Goal: Transaction & Acquisition: Purchase product/service

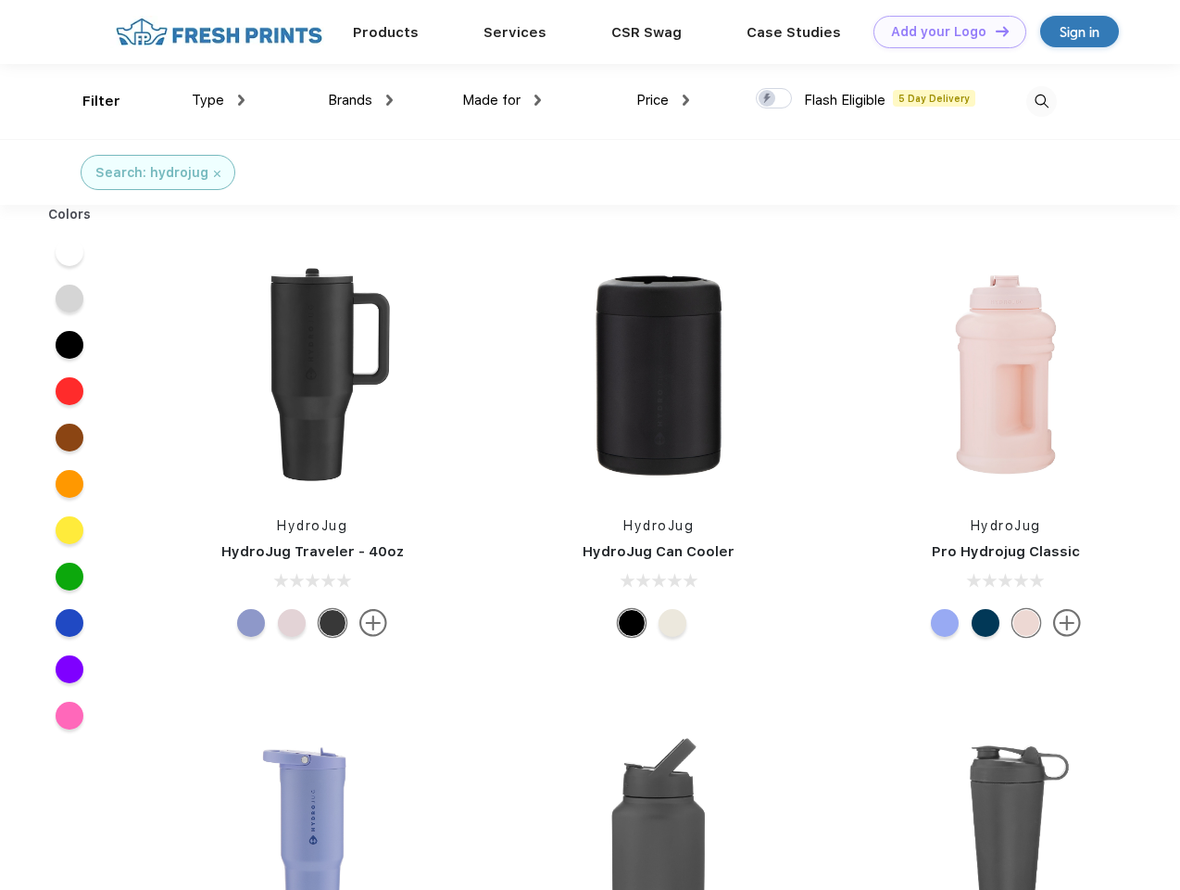
click at [943, 32] on link "Add your Logo Design Tool" at bounding box center [950, 32] width 153 height 32
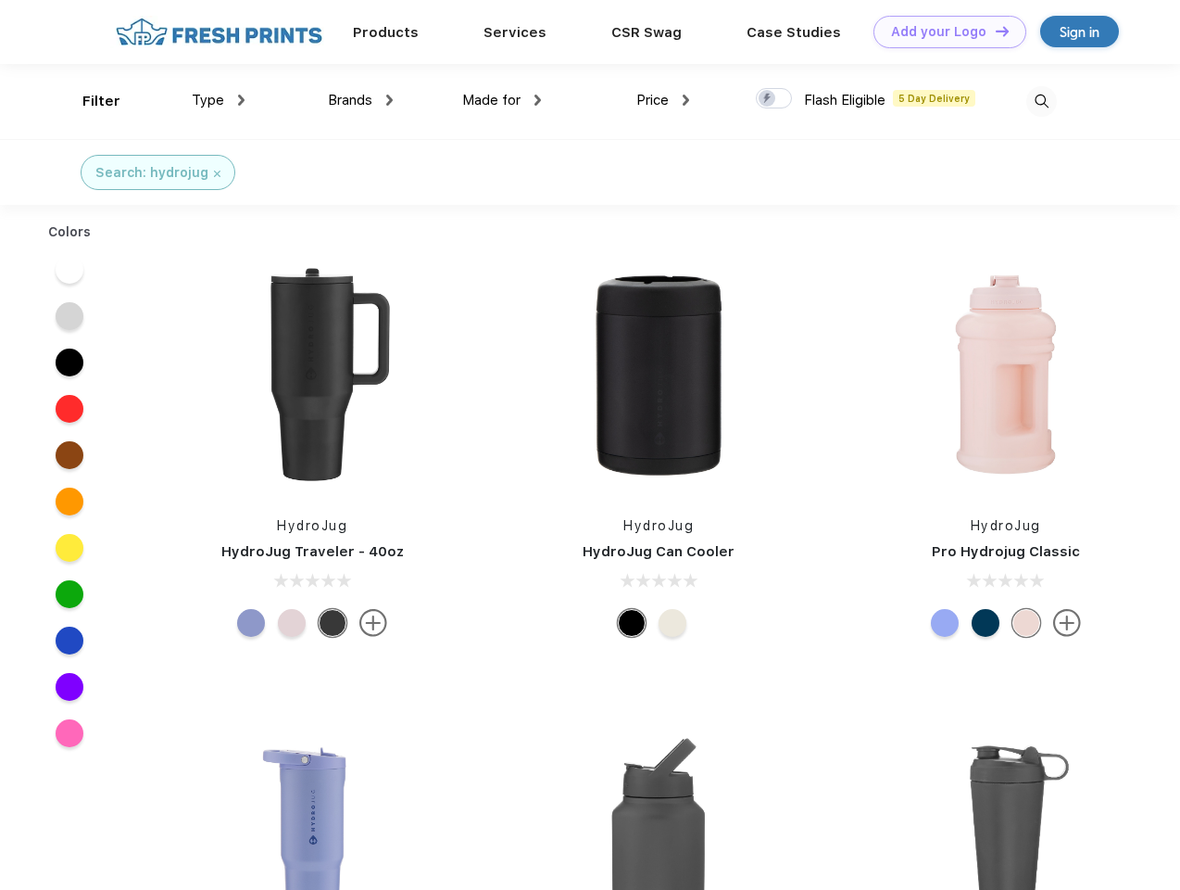
click at [0, 0] on div "Design Tool" at bounding box center [0, 0] width 0 height 0
click at [994, 31] on link "Add your Logo Design Tool" at bounding box center [950, 32] width 153 height 32
click at [89, 101] on div "Filter" at bounding box center [101, 101] width 38 height 21
click at [219, 100] on span "Type" at bounding box center [208, 100] width 32 height 17
click at [360, 100] on span "Brands" at bounding box center [350, 100] width 44 height 17
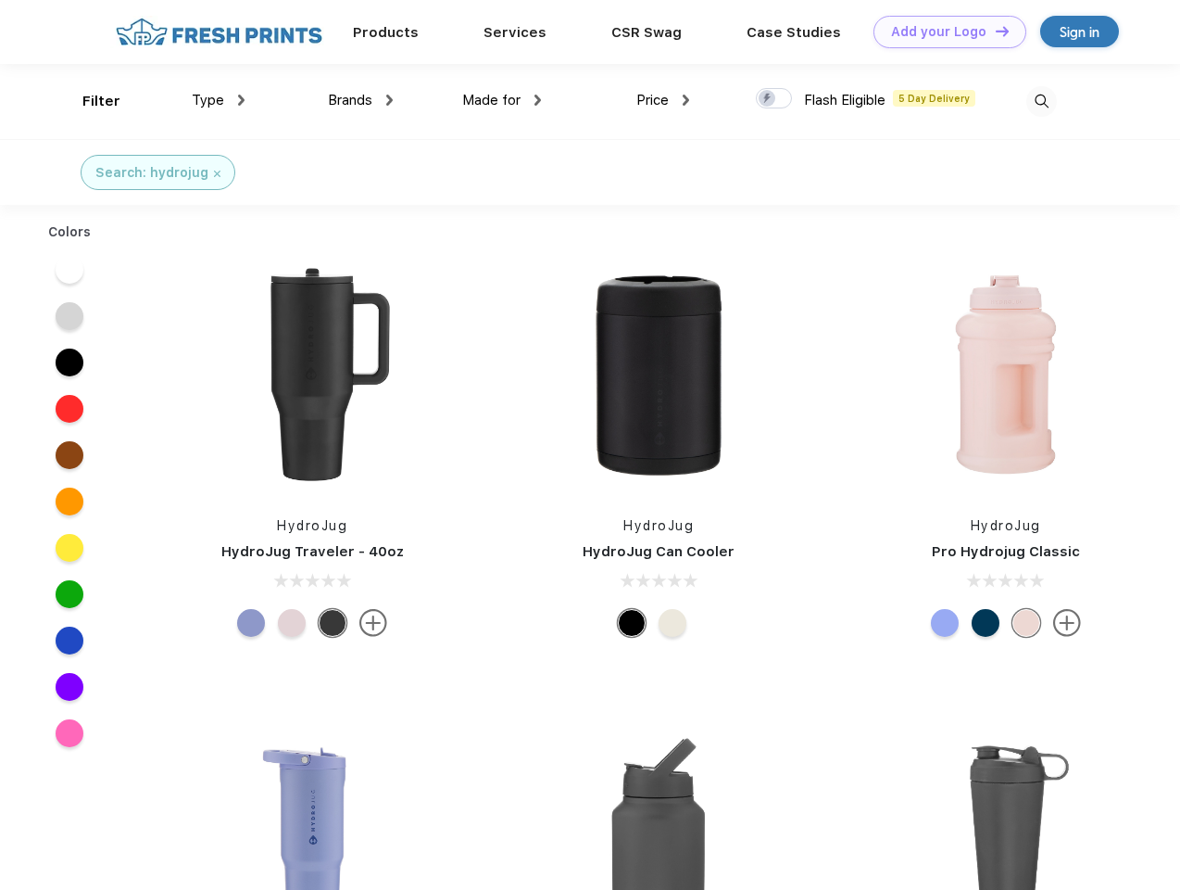
click at [502, 100] on span "Made for" at bounding box center [491, 100] width 58 height 17
click at [663, 100] on span "Price" at bounding box center [653, 100] width 32 height 17
click at [775, 99] on div at bounding box center [774, 98] width 36 height 20
click at [768, 99] on input "checkbox" at bounding box center [762, 93] width 12 height 12
click at [1041, 101] on img at bounding box center [1042, 101] width 31 height 31
